Goal: Information Seeking & Learning: Learn about a topic

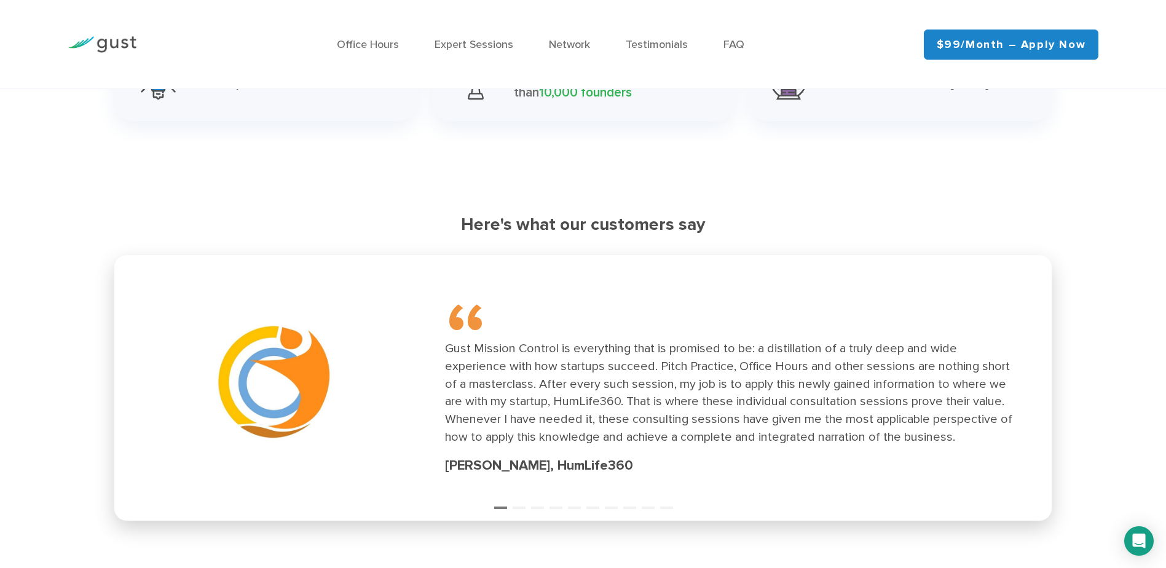
scroll to position [1722, 0]
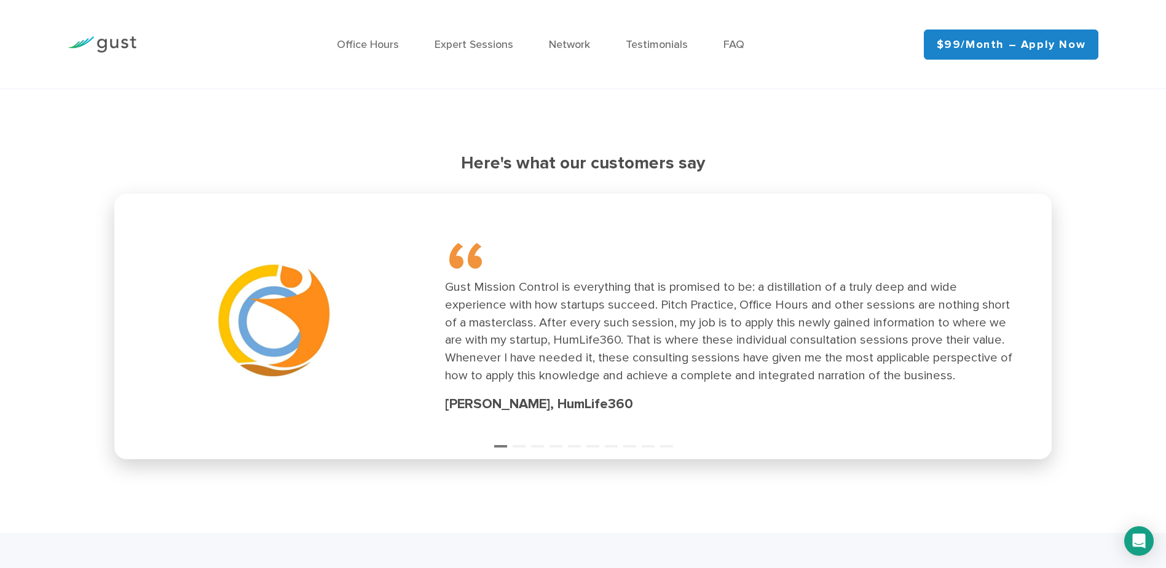
drag, startPoint x: 527, startPoint y: 406, endPoint x: 663, endPoint y: 416, distance: 136.9
click at [663, 416] on div "“ Gust Mission Control is everything that is promised to be: a distillation of …" at bounding box center [584, 326] width 924 height 251
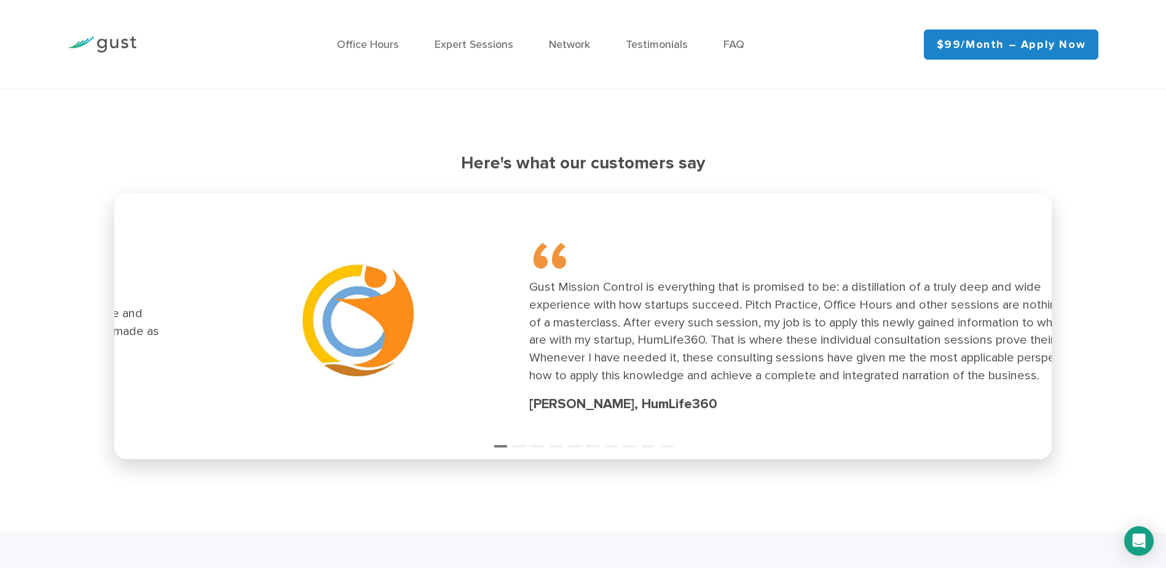
drag, startPoint x: 751, startPoint y: 330, endPoint x: 829, endPoint y: 332, distance: 78.7
click at [829, 332] on div "Gust Mission Control is everything that is promised to be: a distillation of a …" at bounding box center [813, 332] width 569 height 106
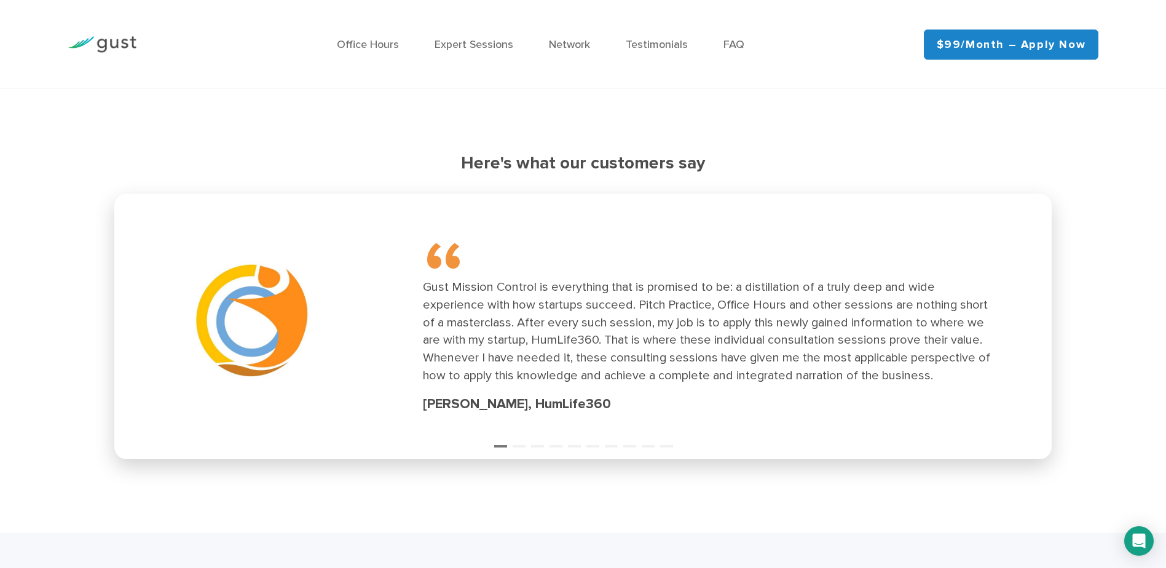
drag, startPoint x: 710, startPoint y: 317, endPoint x: 200, endPoint y: 275, distance: 511.4
click at [423, 279] on div "Gust Mission Control is everything that is promised to be: a distillation of a …" at bounding box center [707, 332] width 569 height 106
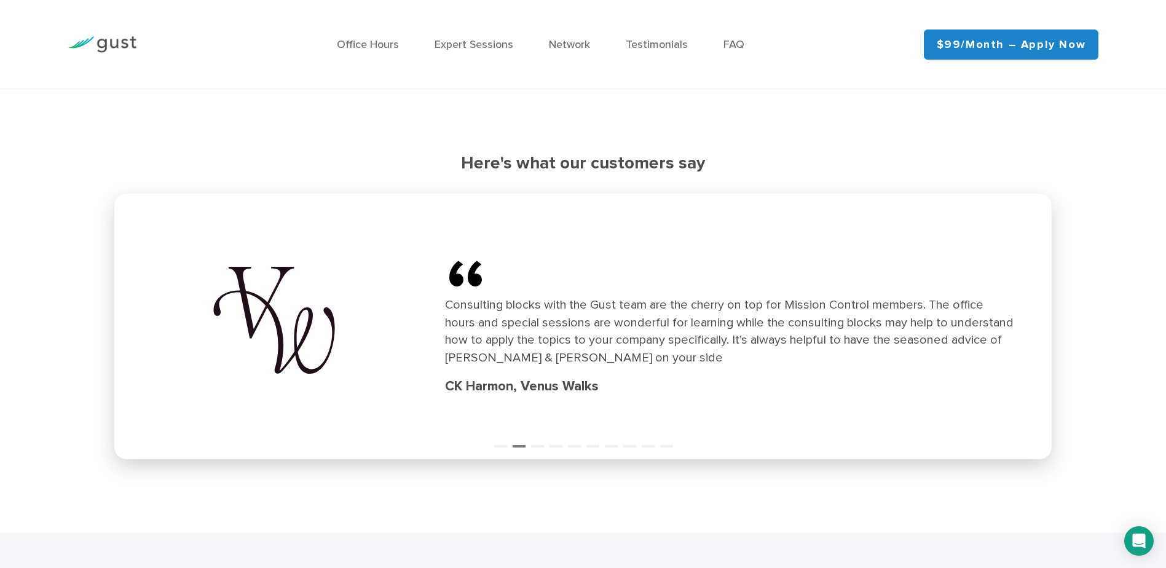
drag, startPoint x: 875, startPoint y: 332, endPoint x: 613, endPoint y: 315, distance: 262.5
click at [613, 315] on div "Consulting blocks with the Gust team are the cherry on top for Mission Control …" at bounding box center [729, 331] width 569 height 71
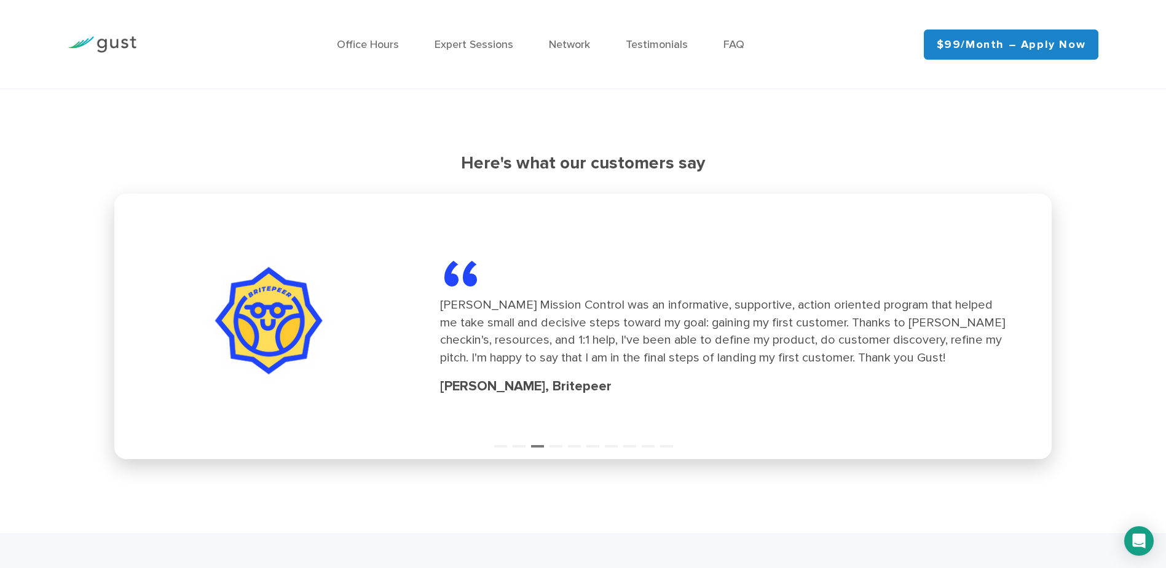
drag, startPoint x: 839, startPoint y: 328, endPoint x: 437, endPoint y: 313, distance: 402.4
click at [445, 314] on div "[PERSON_NAME] Mission Control was an informative, supportive, action oriented p…" at bounding box center [724, 331] width 569 height 71
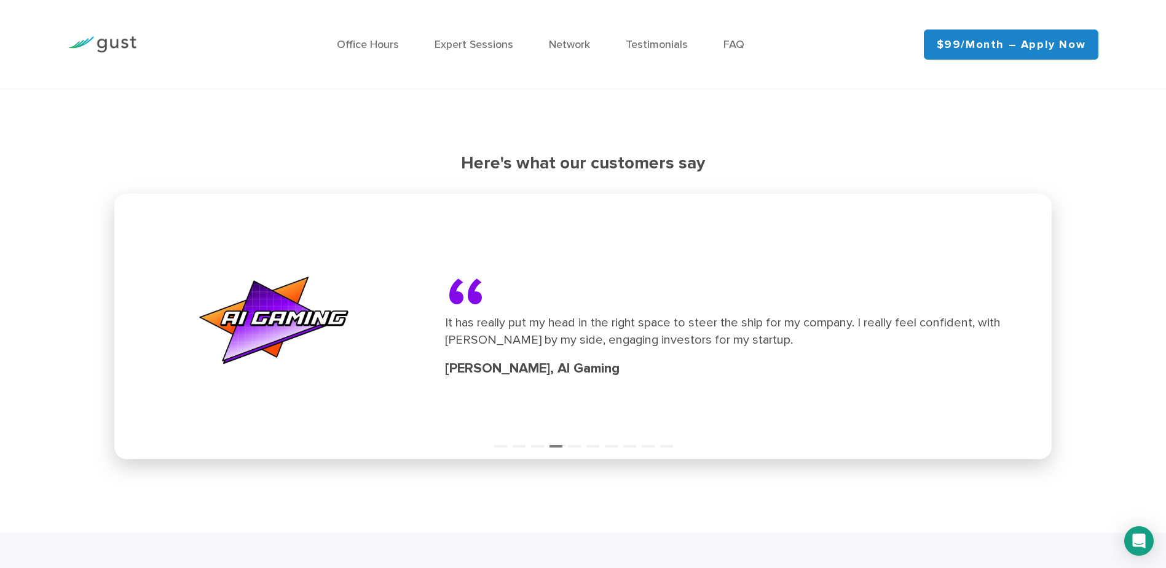
drag, startPoint x: 837, startPoint y: 341, endPoint x: 368, endPoint y: 300, distance: 470.3
click at [445, 309] on div "“ It has really put my head in the right space to steer the ship for my company…" at bounding box center [729, 327] width 569 height 104
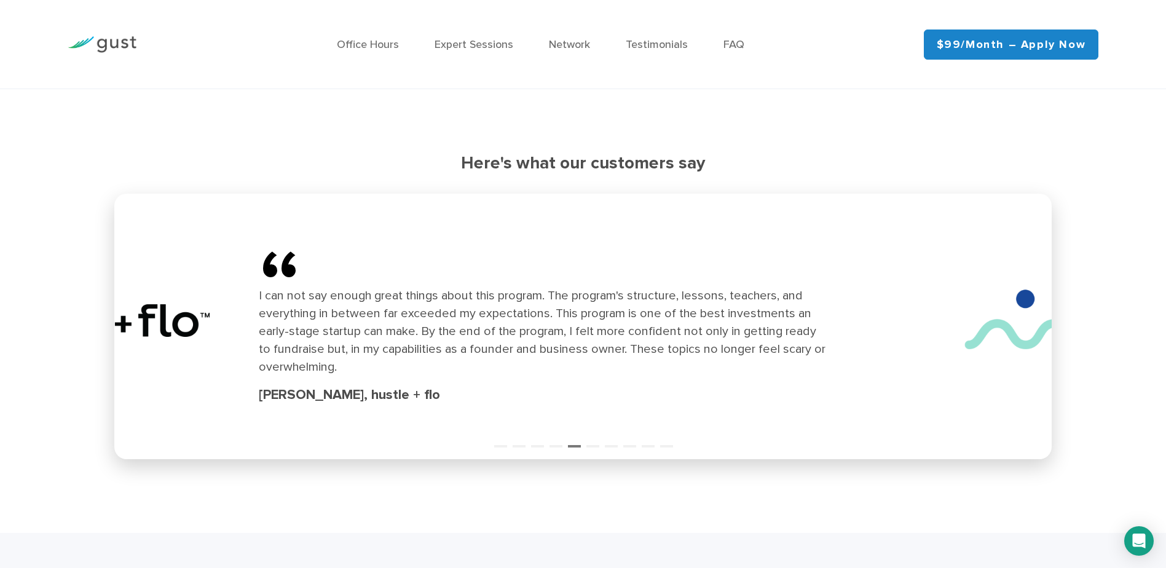
drag, startPoint x: 884, startPoint y: 347, endPoint x: 641, endPoint y: 342, distance: 242.9
click at [641, 342] on div "I can not say enough great things about this program. The program's structure, …" at bounding box center [543, 331] width 569 height 89
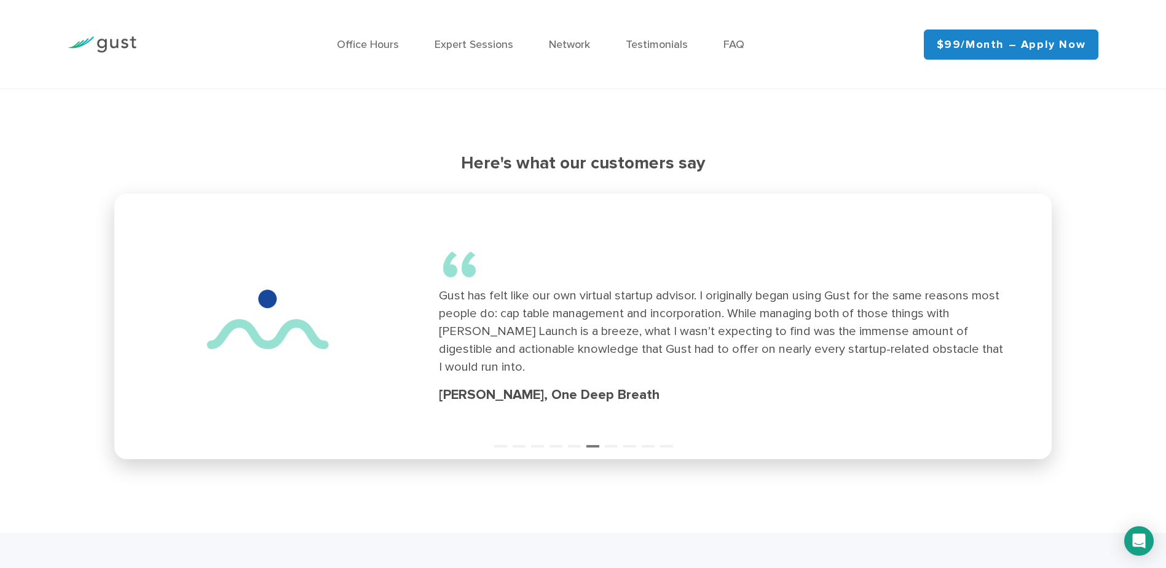
drag, startPoint x: 799, startPoint y: 342, endPoint x: 371, endPoint y: 323, distance: 428.3
click at [439, 323] on div "Gust has felt like our own virtual startup advisor. I originally began using Gu…" at bounding box center [723, 331] width 569 height 89
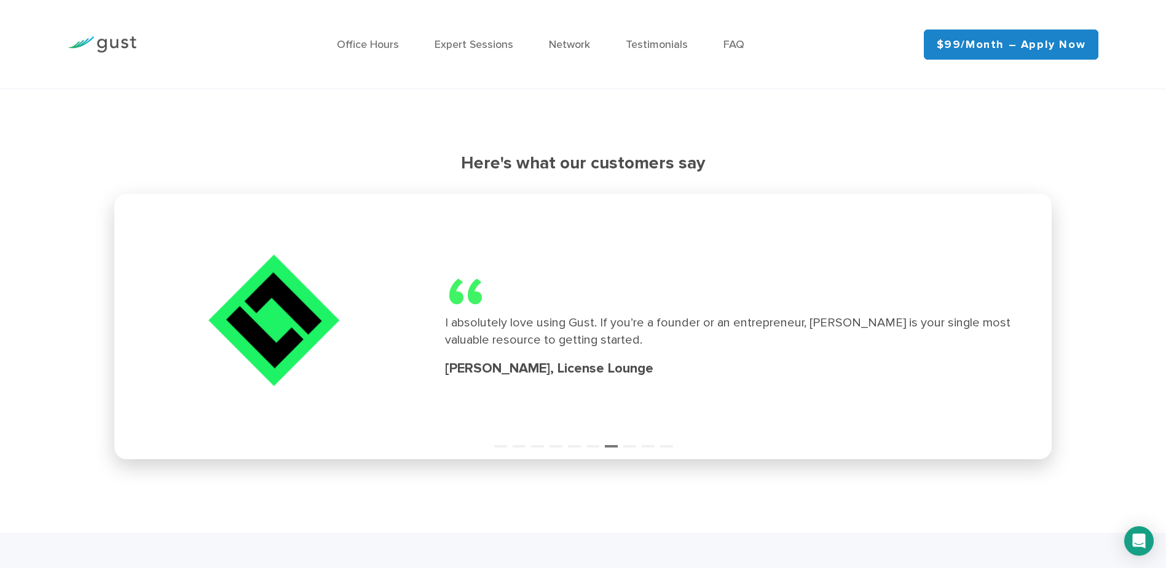
drag, startPoint x: 829, startPoint y: 335, endPoint x: 549, endPoint y: 338, distance: 279.8
click at [576, 338] on div "I absolutely love using Gust. If you’re a founder or an entrepreneur, [PERSON_N…" at bounding box center [729, 332] width 569 height 36
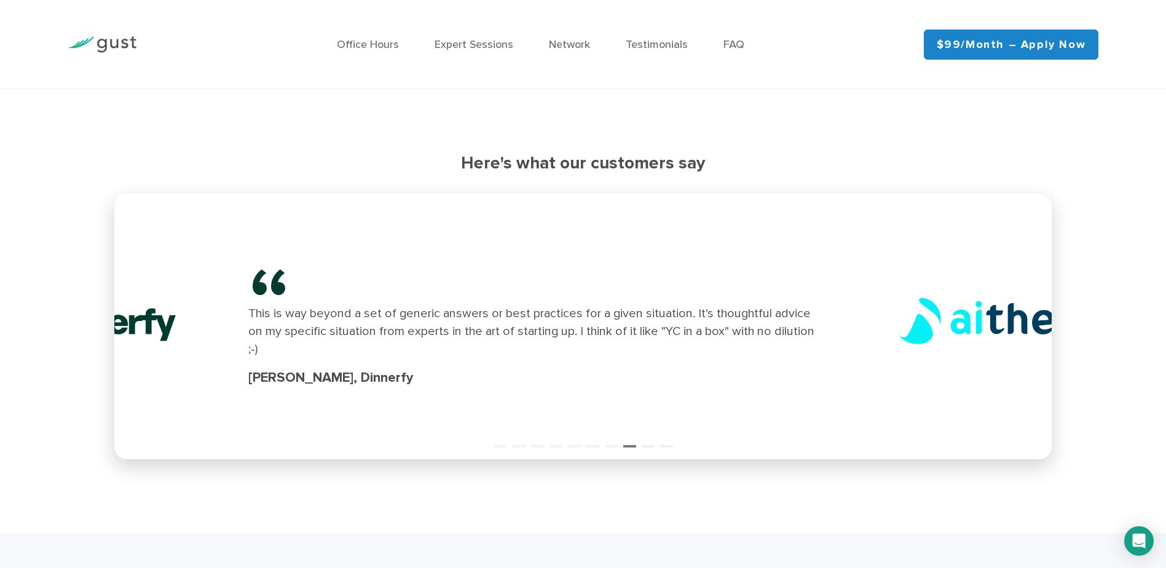
drag, startPoint x: 666, startPoint y: 279, endPoint x: 446, endPoint y: 267, distance: 220.4
click at [454, 267] on div "“ This is way beyond a set of generic answers or best practices for a given sit…" at bounding box center [532, 327] width 569 height 122
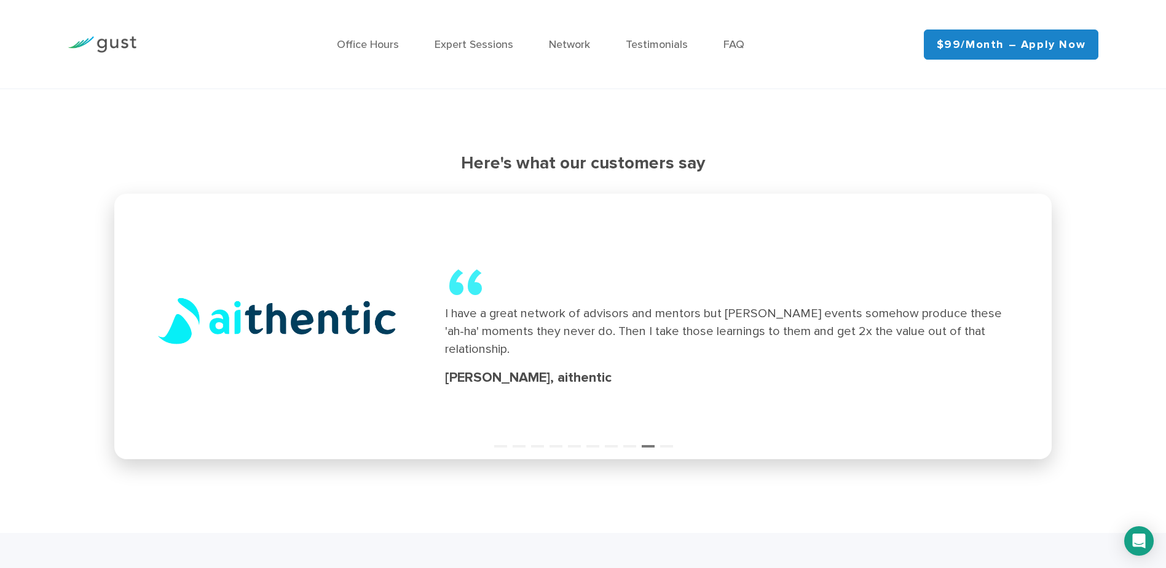
drag, startPoint x: 923, startPoint y: 331, endPoint x: 470, endPoint y: 289, distance: 455.1
click at [485, 293] on div "“ I have a great network of advisors and mentors but [PERSON_NAME] events someh…" at bounding box center [729, 327] width 569 height 122
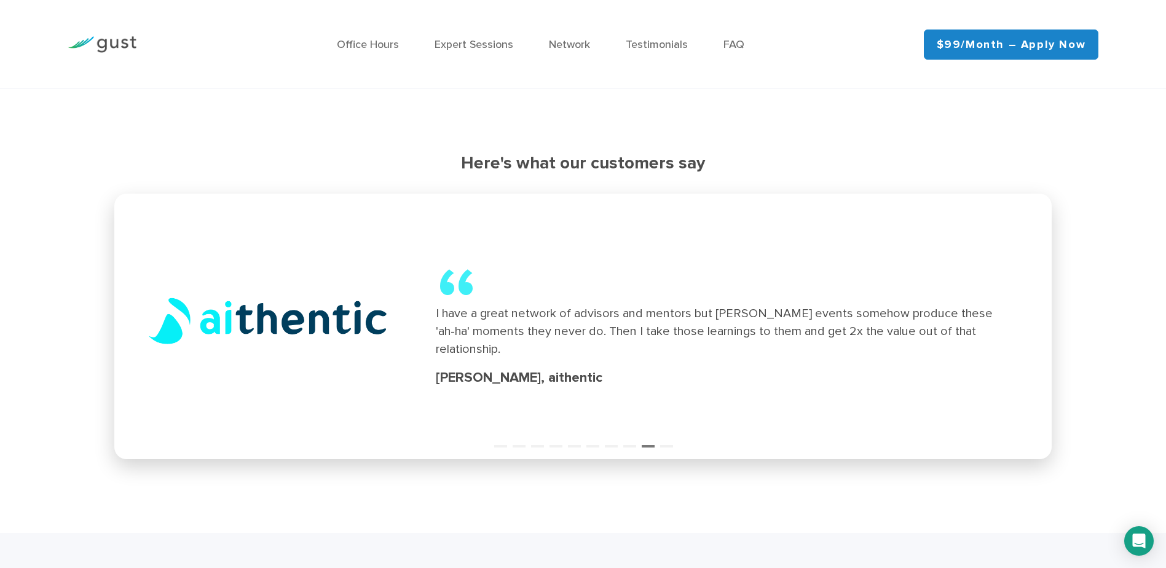
drag, startPoint x: 742, startPoint y: 317, endPoint x: 373, endPoint y: 299, distance: 368.7
click at [436, 301] on div "“ I have a great network of advisors and mentors but [PERSON_NAME] events someh…" at bounding box center [720, 327] width 569 height 122
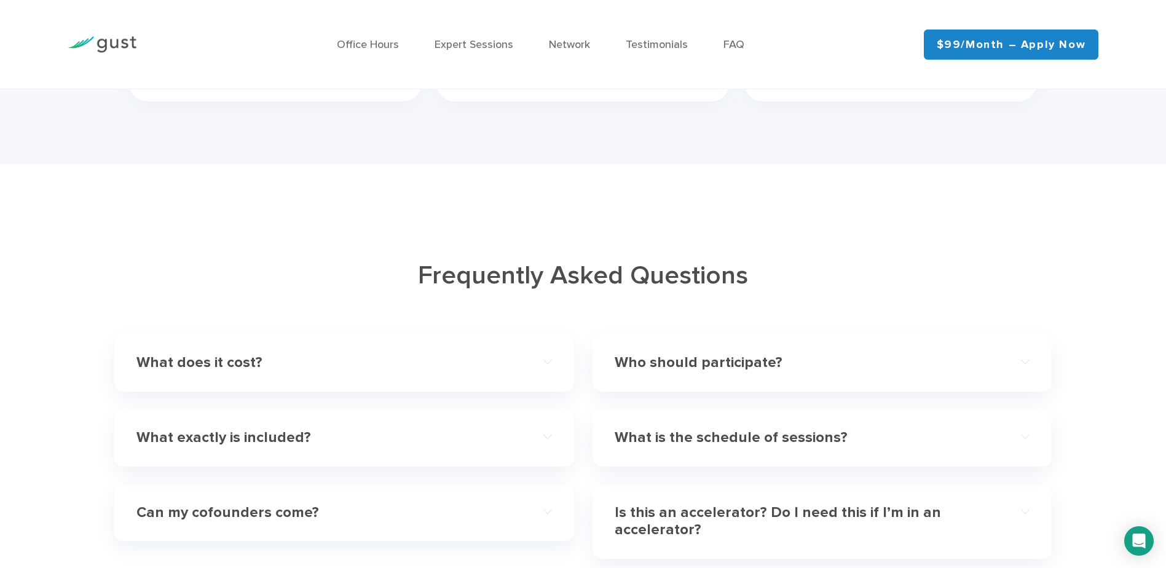
scroll to position [3628, 0]
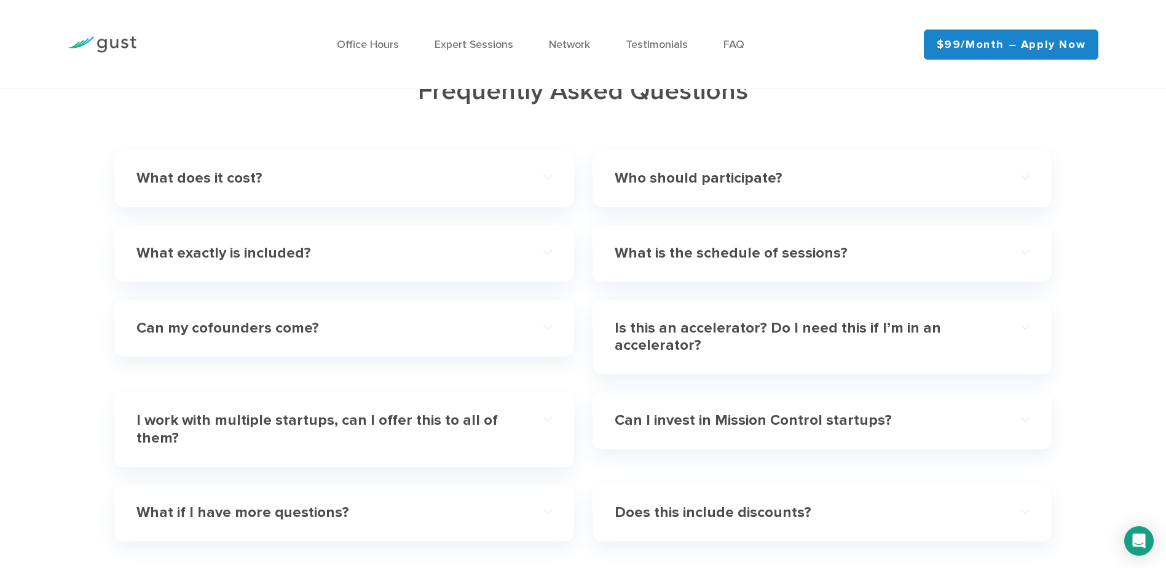
click at [317, 245] on h4 "What exactly is included?" at bounding box center [324, 254] width 374 height 18
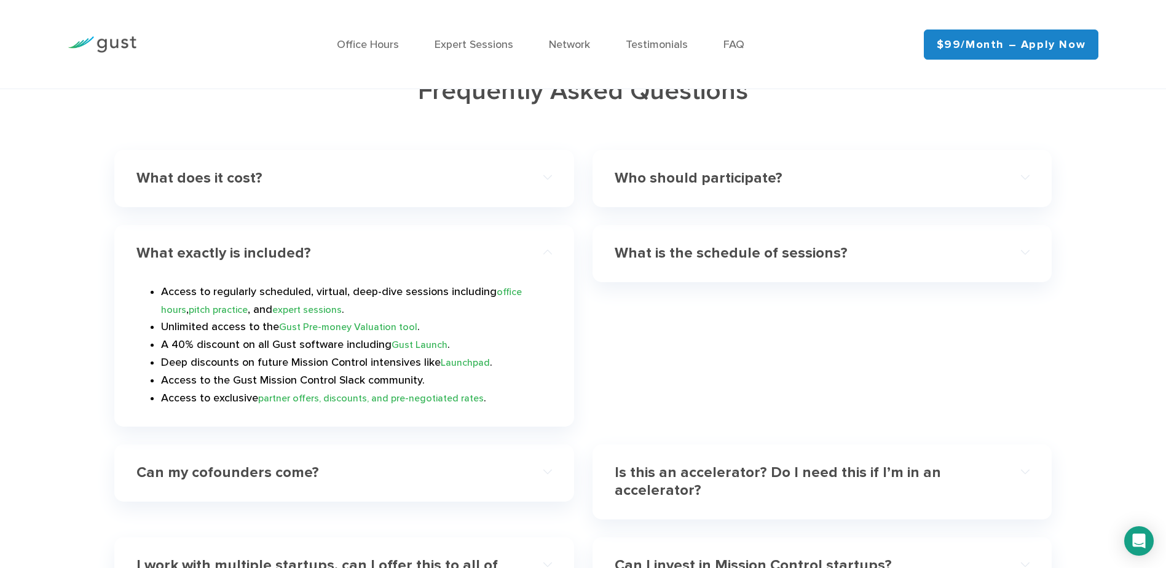
scroll to position [3751, 0]
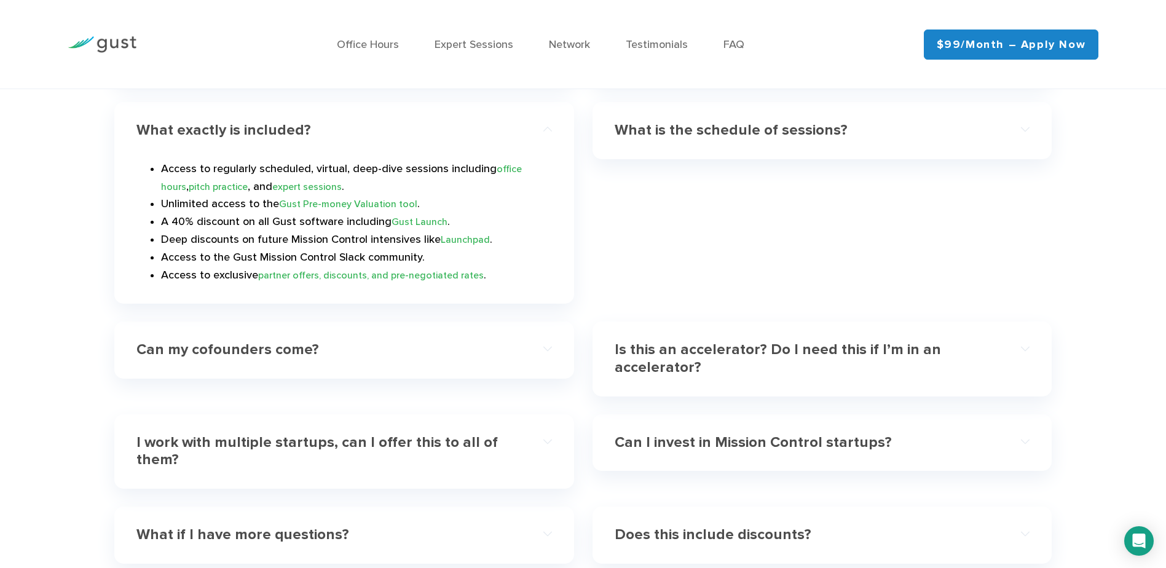
click at [401, 350] on h4 "Can my cofounders come?" at bounding box center [324, 350] width 374 height 18
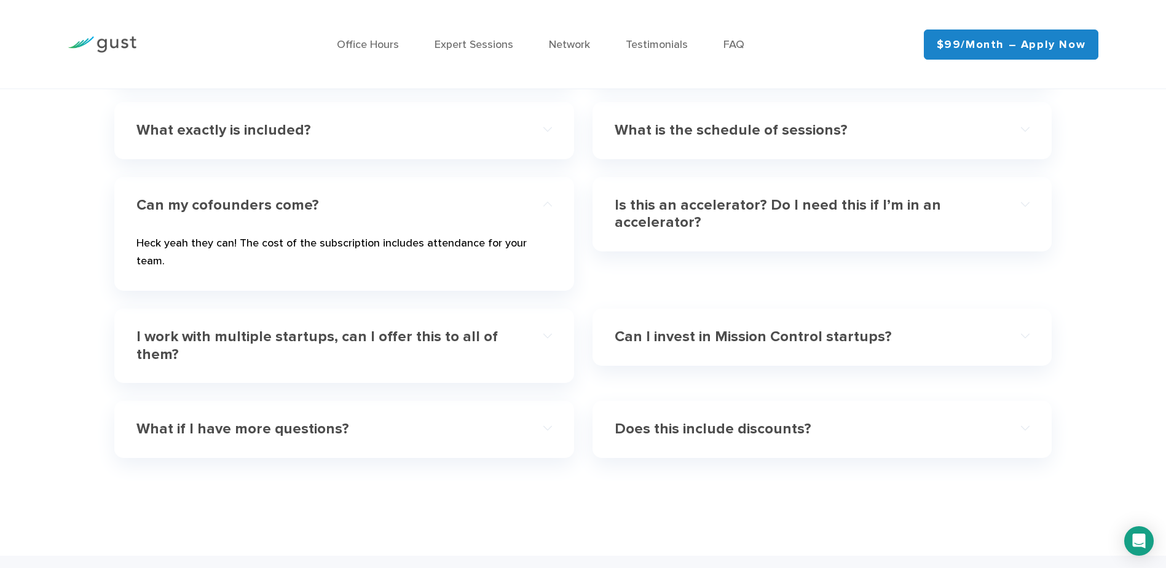
scroll to position [3689, 0]
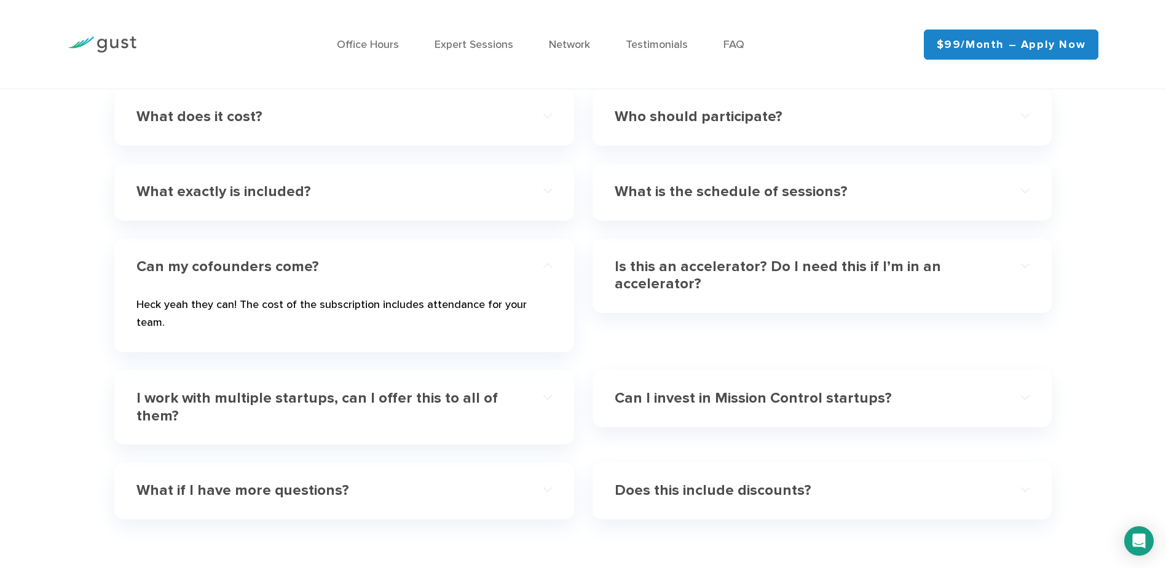
click at [927, 390] on h4 "Can I invest in Mission Control startups?" at bounding box center [802, 399] width 374 height 18
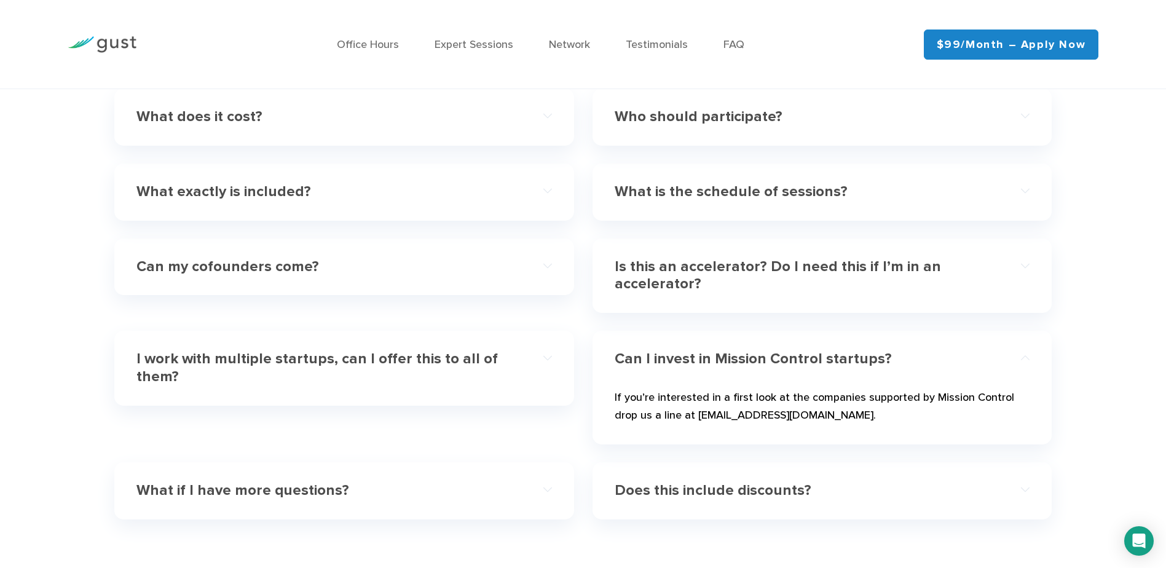
scroll to position [3628, 0]
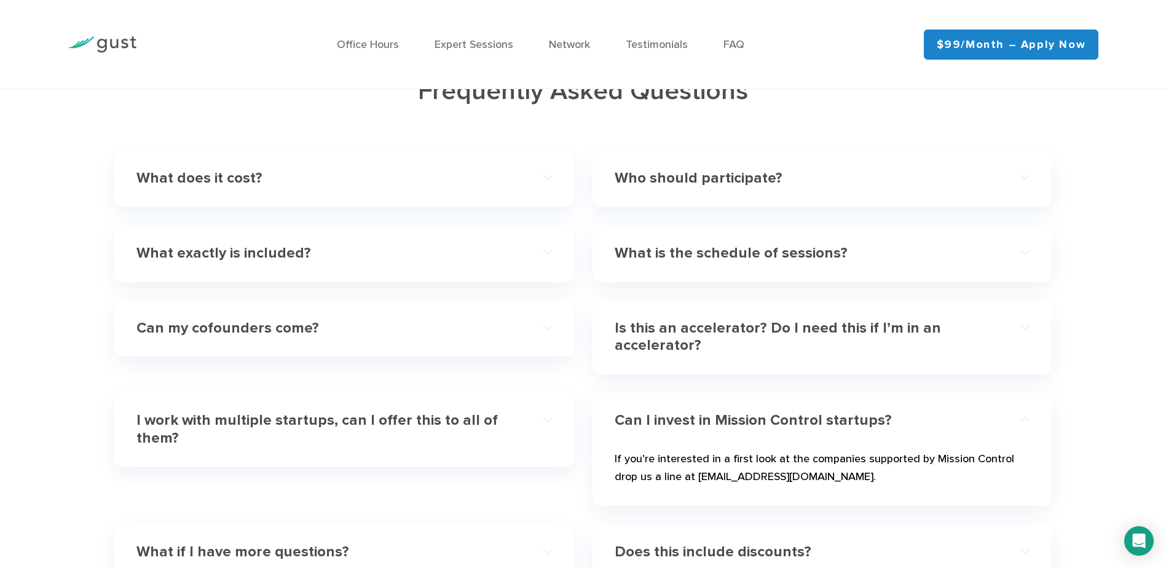
click at [873, 343] on h4 "Is this an accelerator? Do I need this if I’m in an accelerator?" at bounding box center [802, 338] width 374 height 36
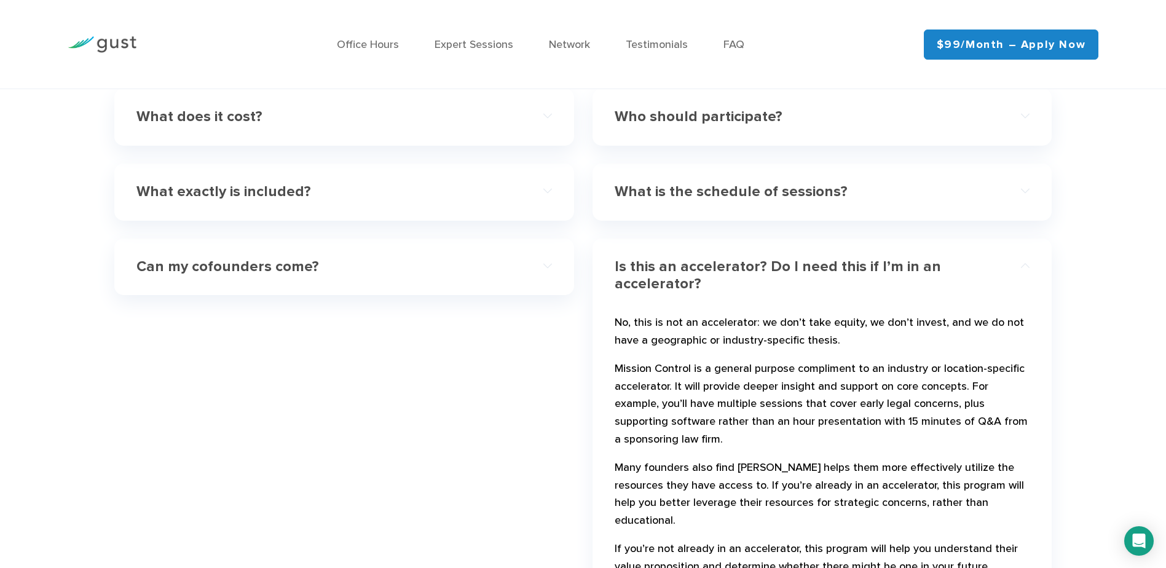
scroll to position [3566, 0]
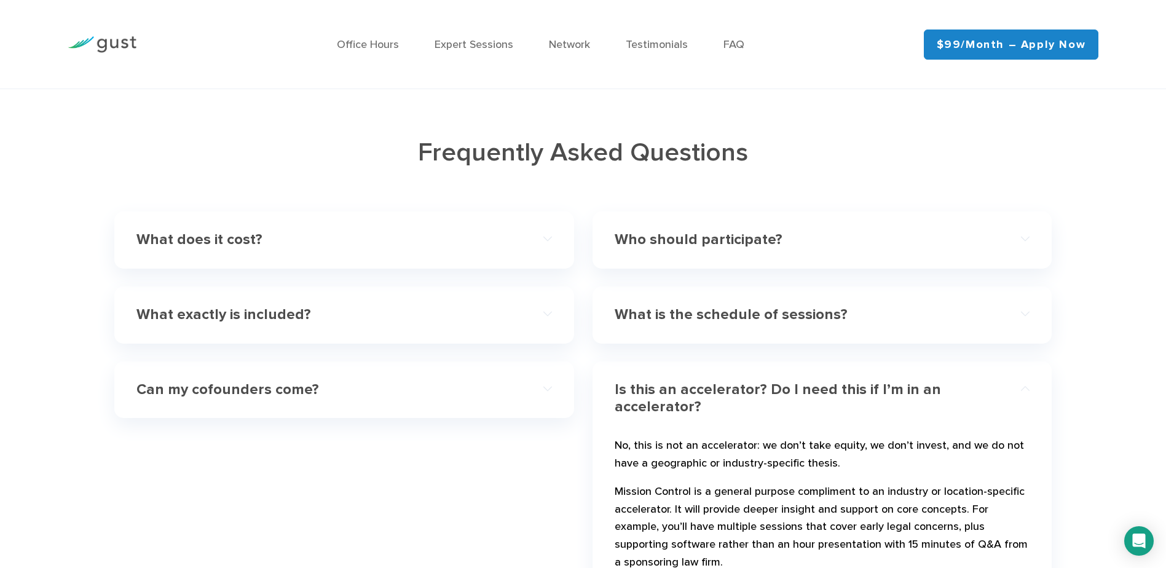
click at [825, 324] on div "What is the schedule of sessions?" at bounding box center [823, 315] width 416 height 38
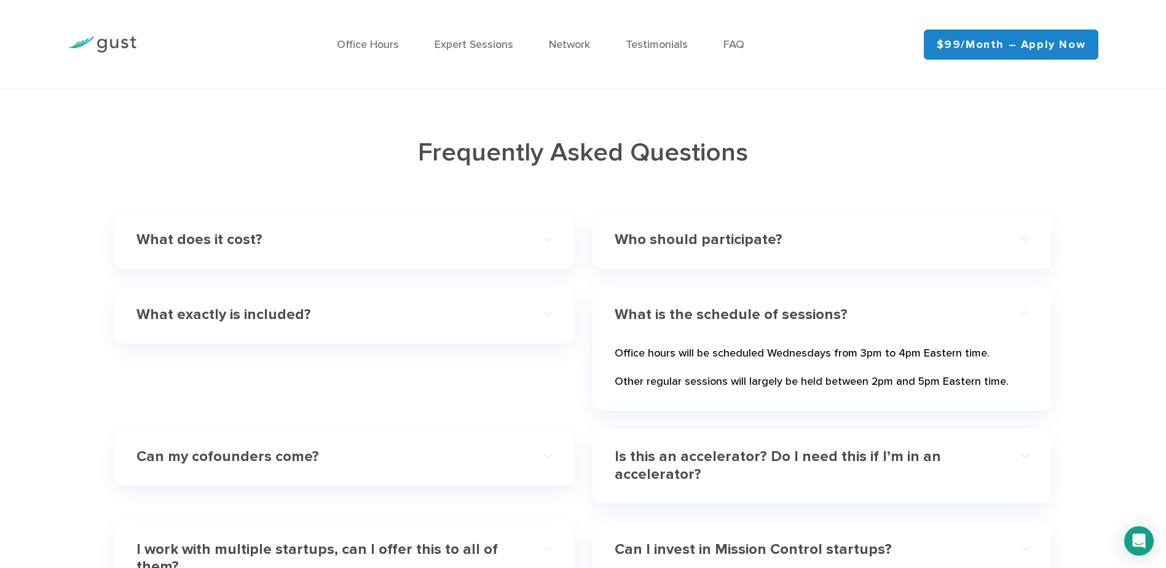
click at [657, 217] on div "Who should participate? The program and its benefits are primarily geared towar…" at bounding box center [823, 240] width 460 height 57
click at [664, 235] on h4 "Who should participate?" at bounding box center [802, 240] width 374 height 18
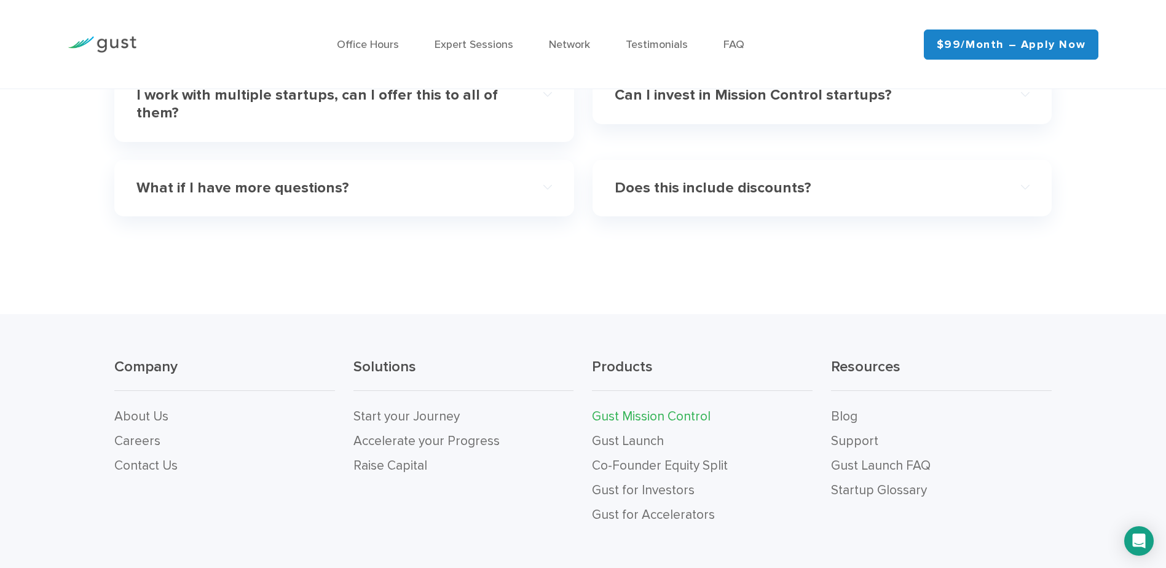
scroll to position [4313, 0]
